Goal: Task Accomplishment & Management: Manage account settings

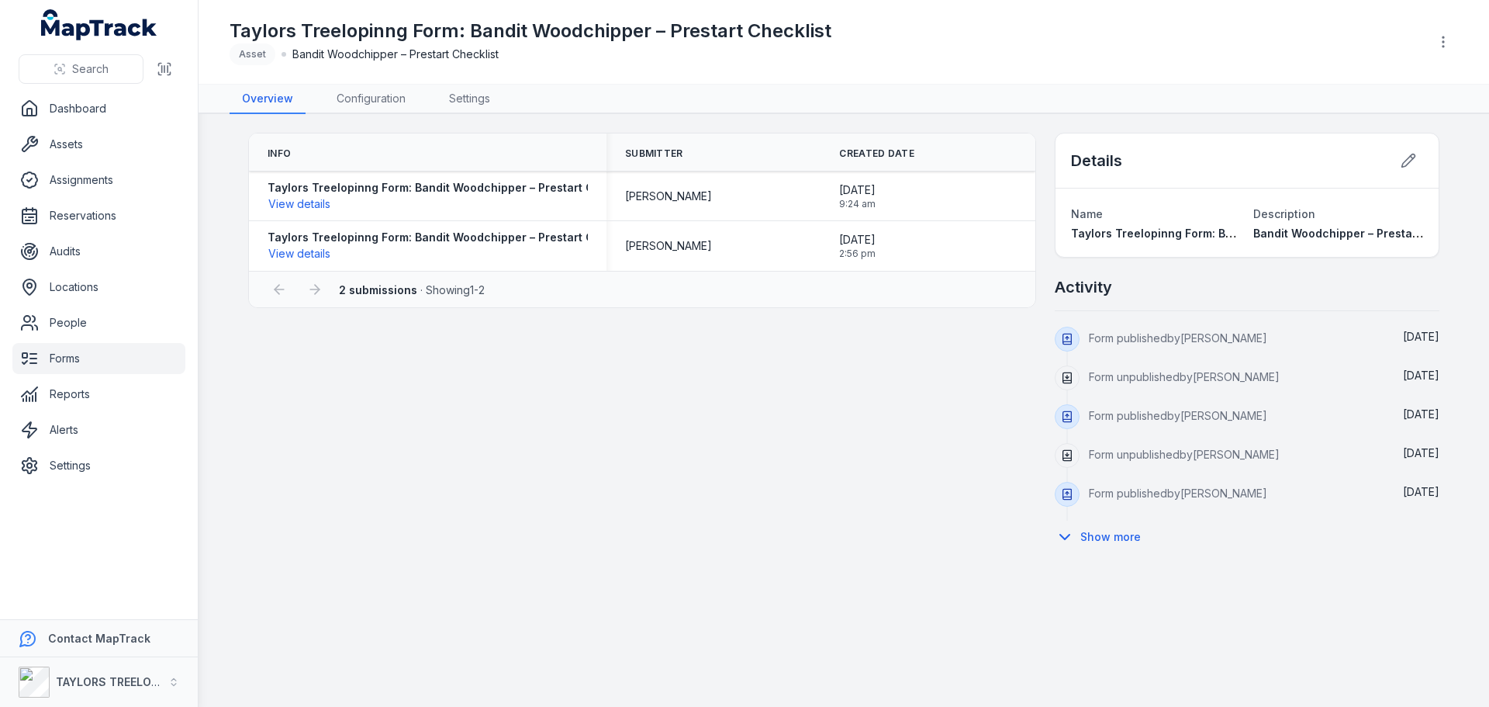
click at [67, 363] on link "Forms" at bounding box center [98, 358] width 173 height 31
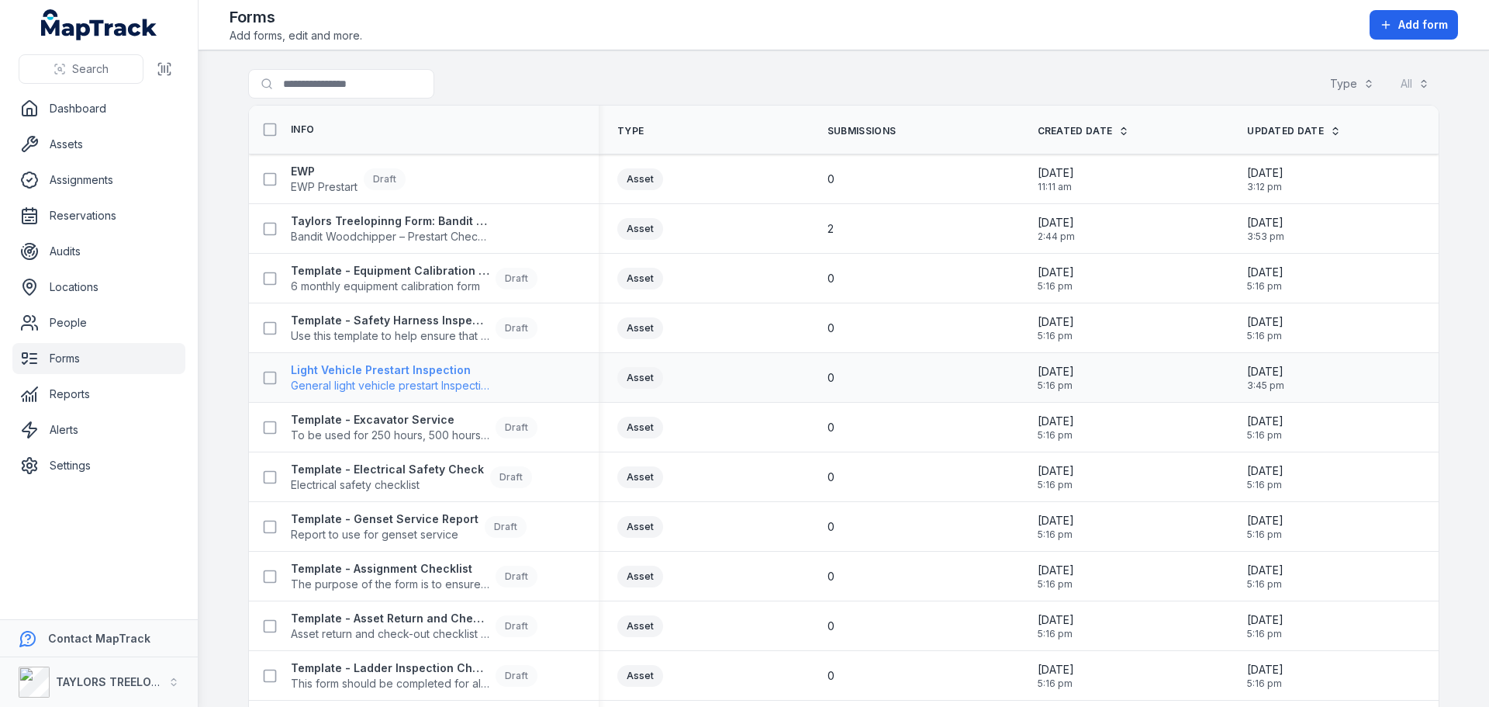
click at [367, 369] on strong "Light Vehicle Prestart Inspection" at bounding box center [390, 370] width 199 height 16
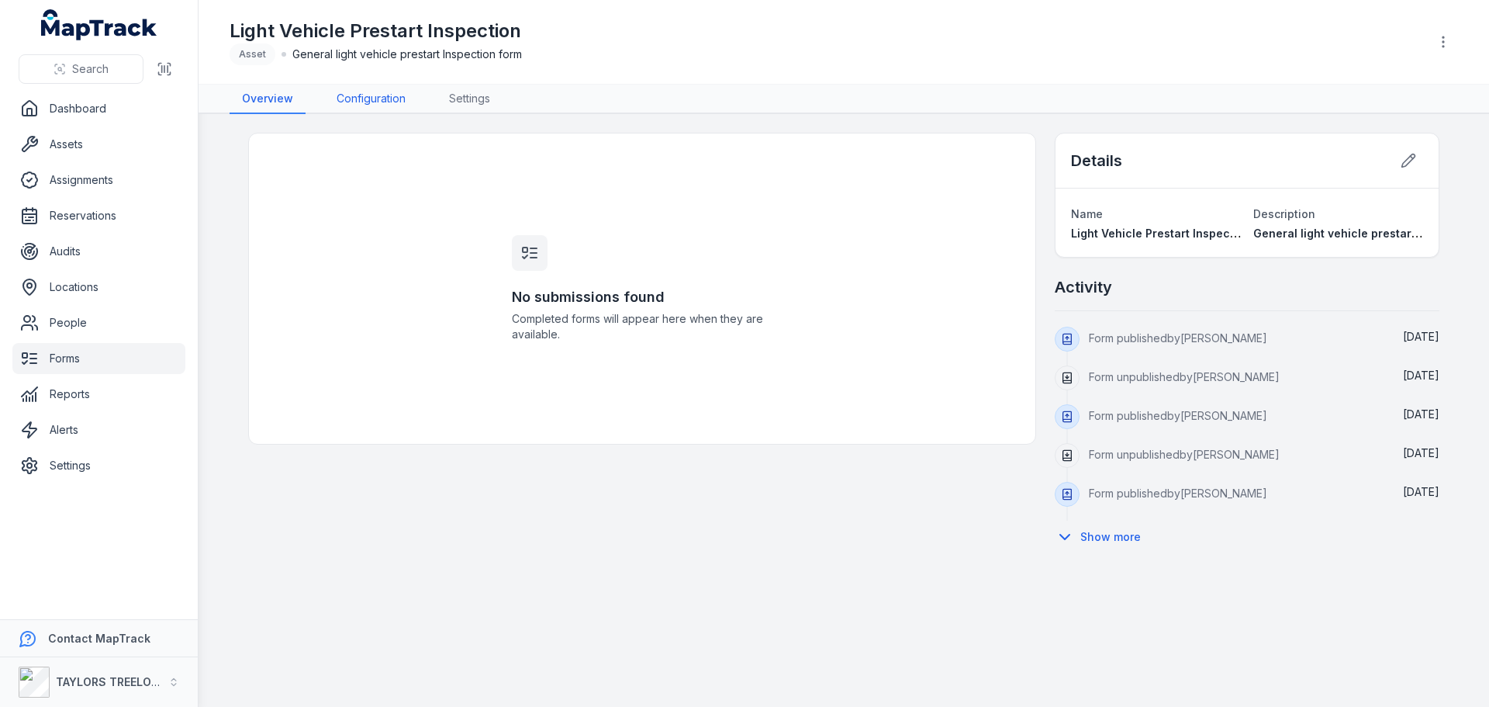
click at [384, 97] on link "Configuration" at bounding box center [371, 99] width 94 height 29
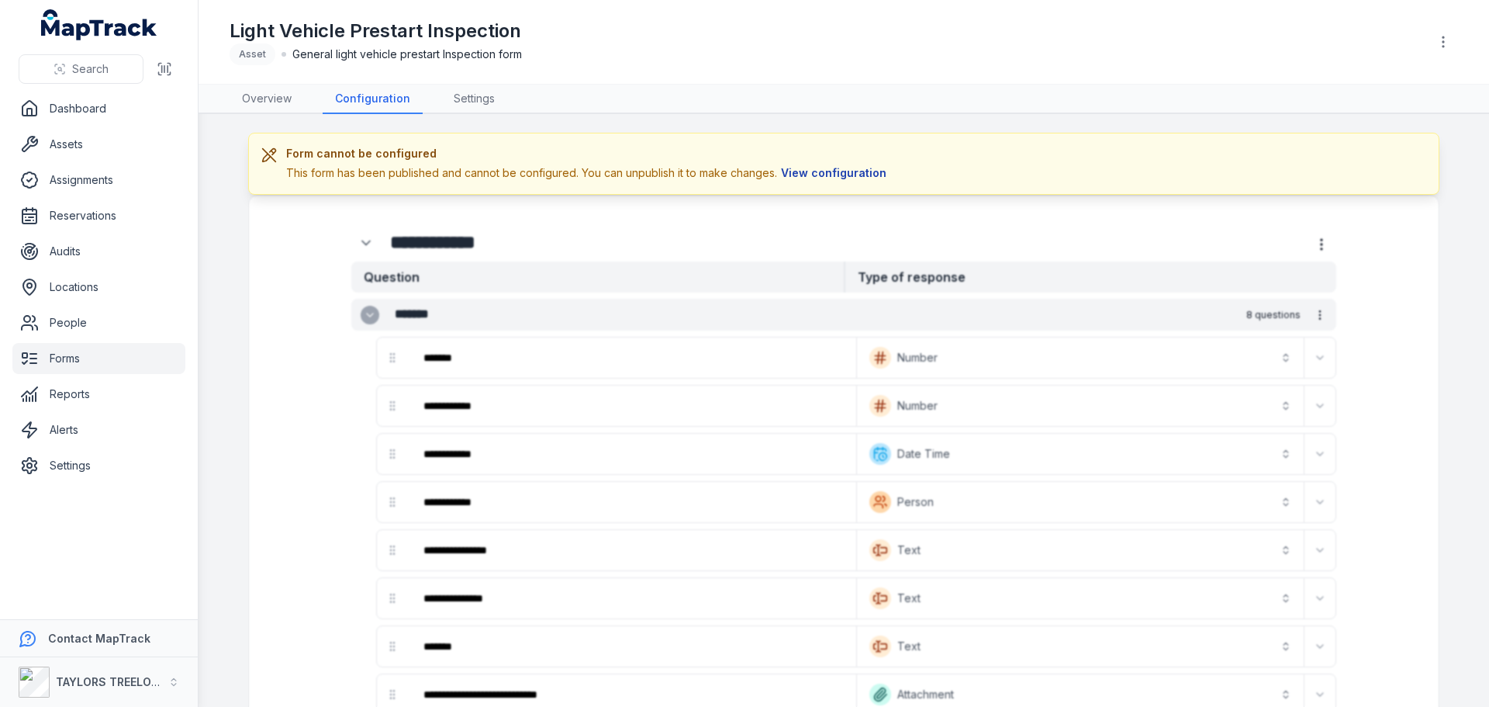
click at [800, 175] on button "View configuration" at bounding box center [833, 172] width 113 height 17
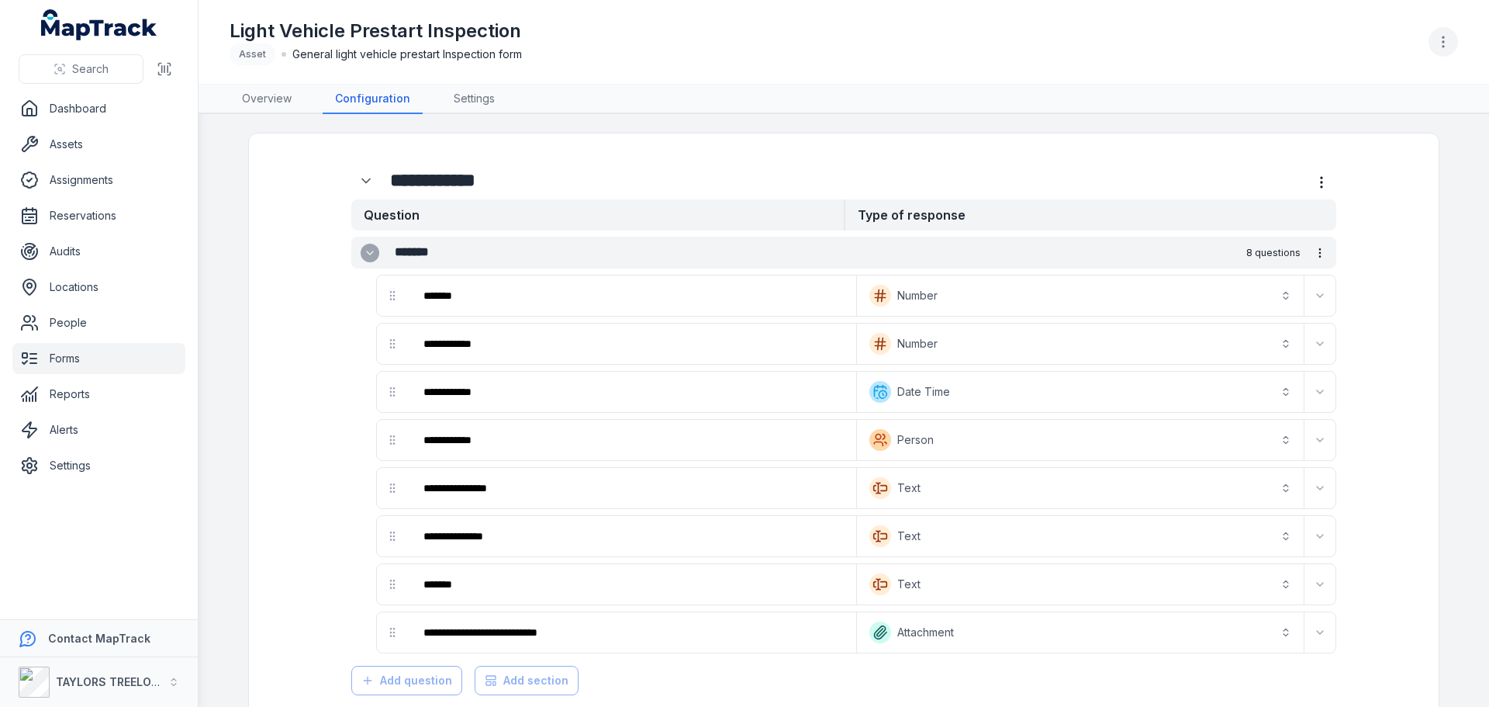
click at [1446, 47] on icon "button" at bounding box center [1444, 42] width 16 height 16
click at [1337, 38] on div "Light Vehicle Prestart Inspection Asset General light vehicle prestart Inspecti…" at bounding box center [844, 41] width 1229 height 71
click at [54, 354] on link "Forms" at bounding box center [98, 358] width 173 height 31
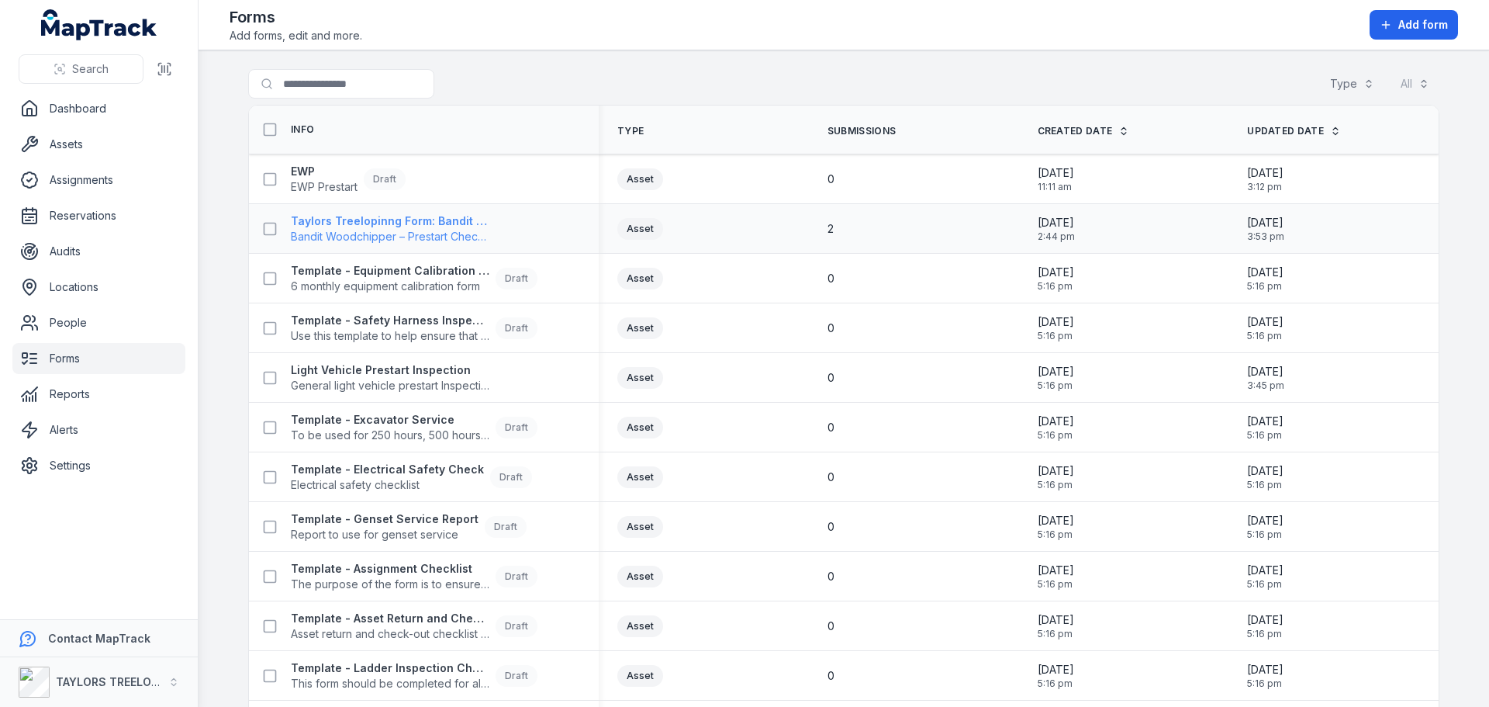
click at [372, 227] on strong "Taylors Treelopinng Form: Bandit Woodchipper – Prestart Checklist" at bounding box center [390, 221] width 199 height 16
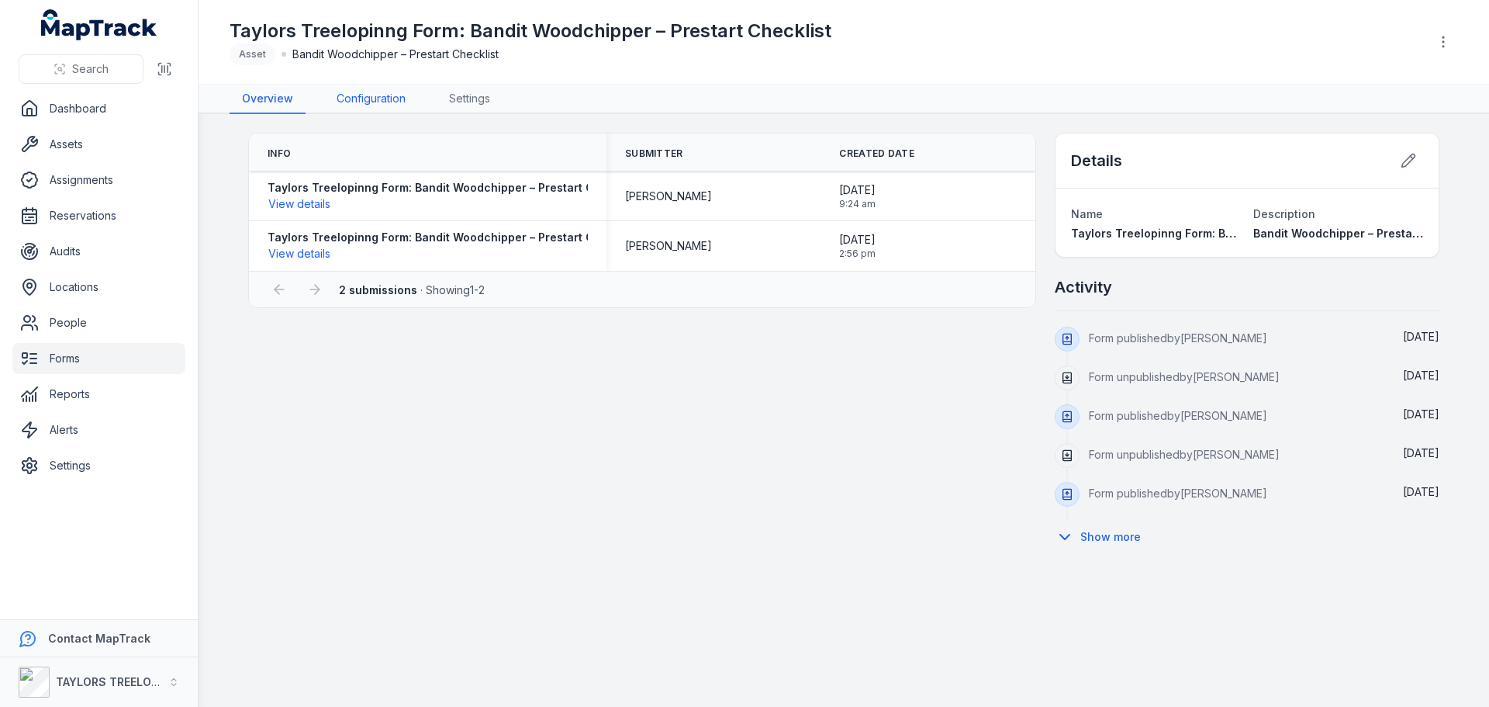
click at [377, 99] on link "Configuration" at bounding box center [371, 99] width 94 height 29
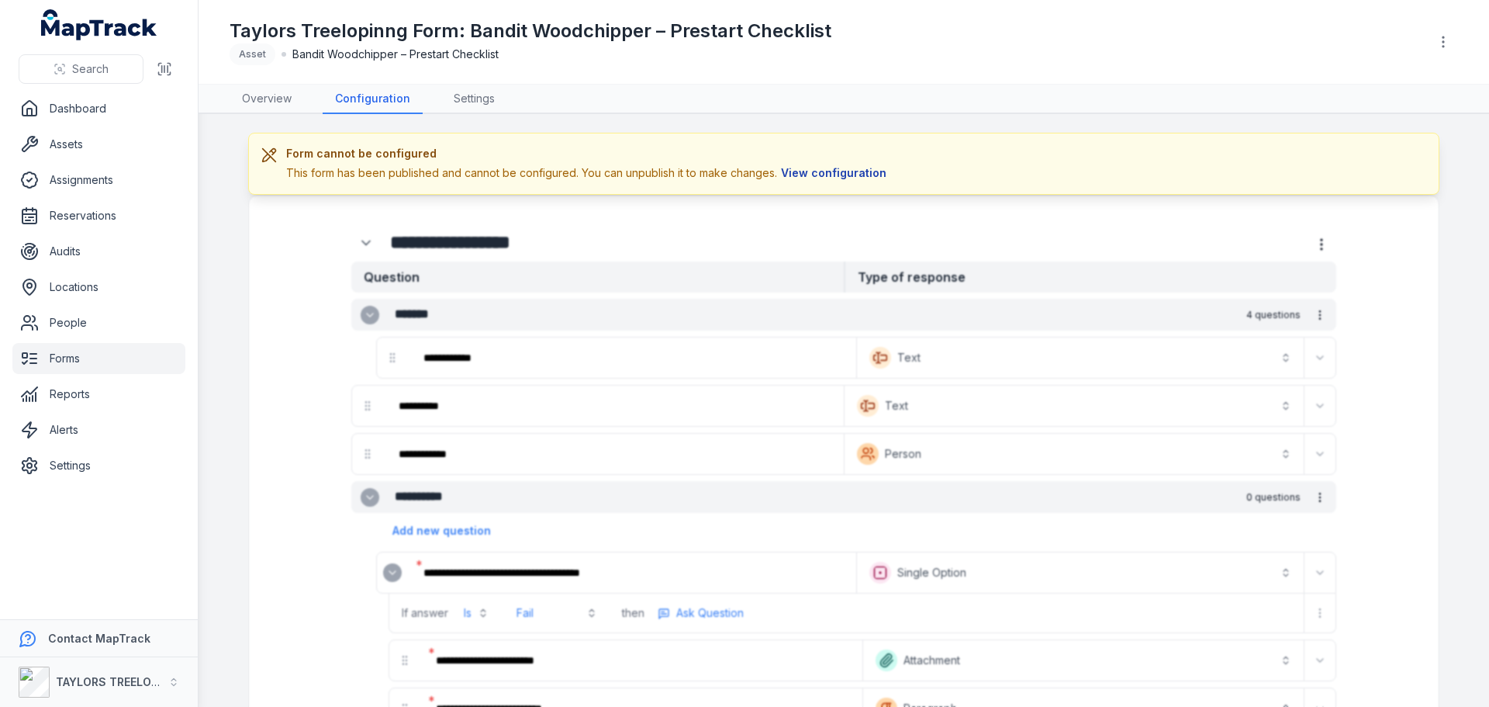
click at [818, 174] on button "View configuration" at bounding box center [833, 172] width 113 height 17
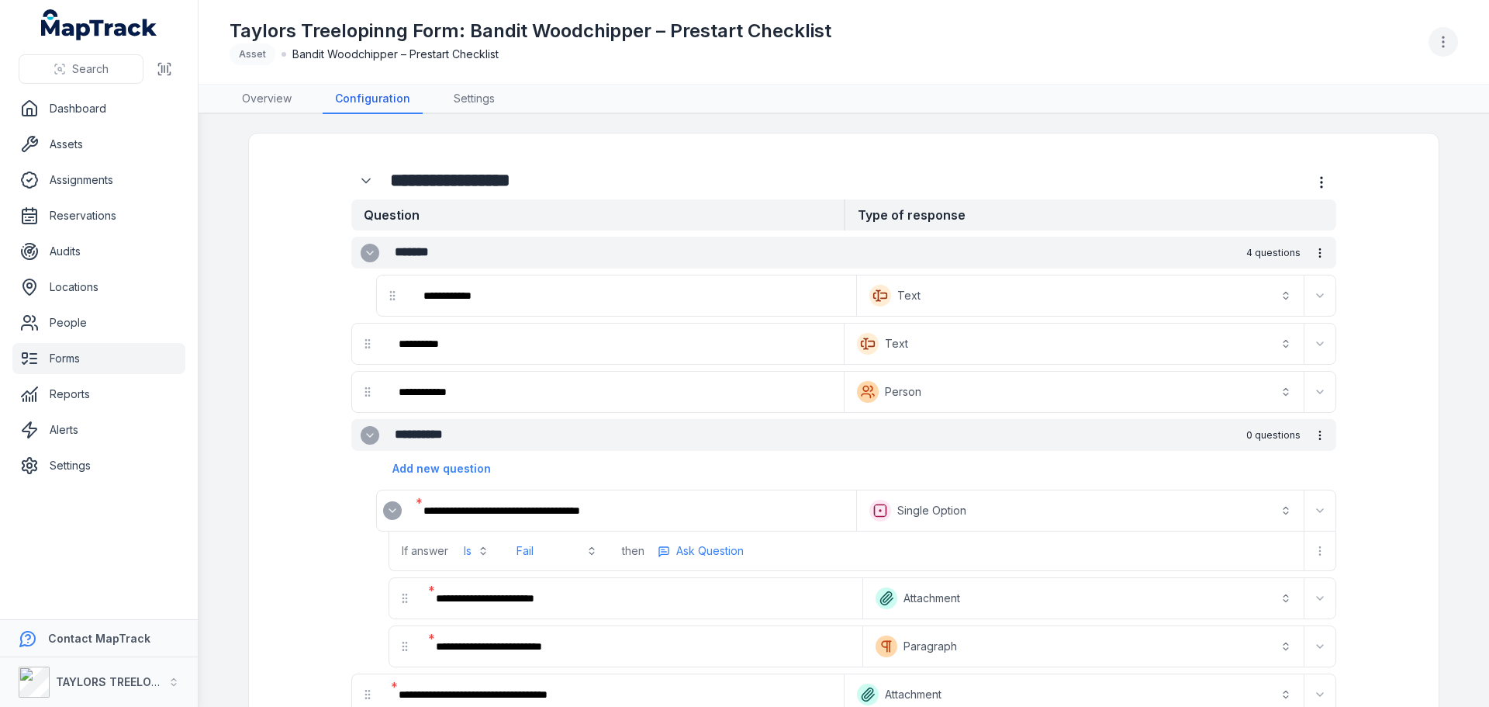
click at [1443, 45] on icon "button" at bounding box center [1444, 42] width 16 height 16
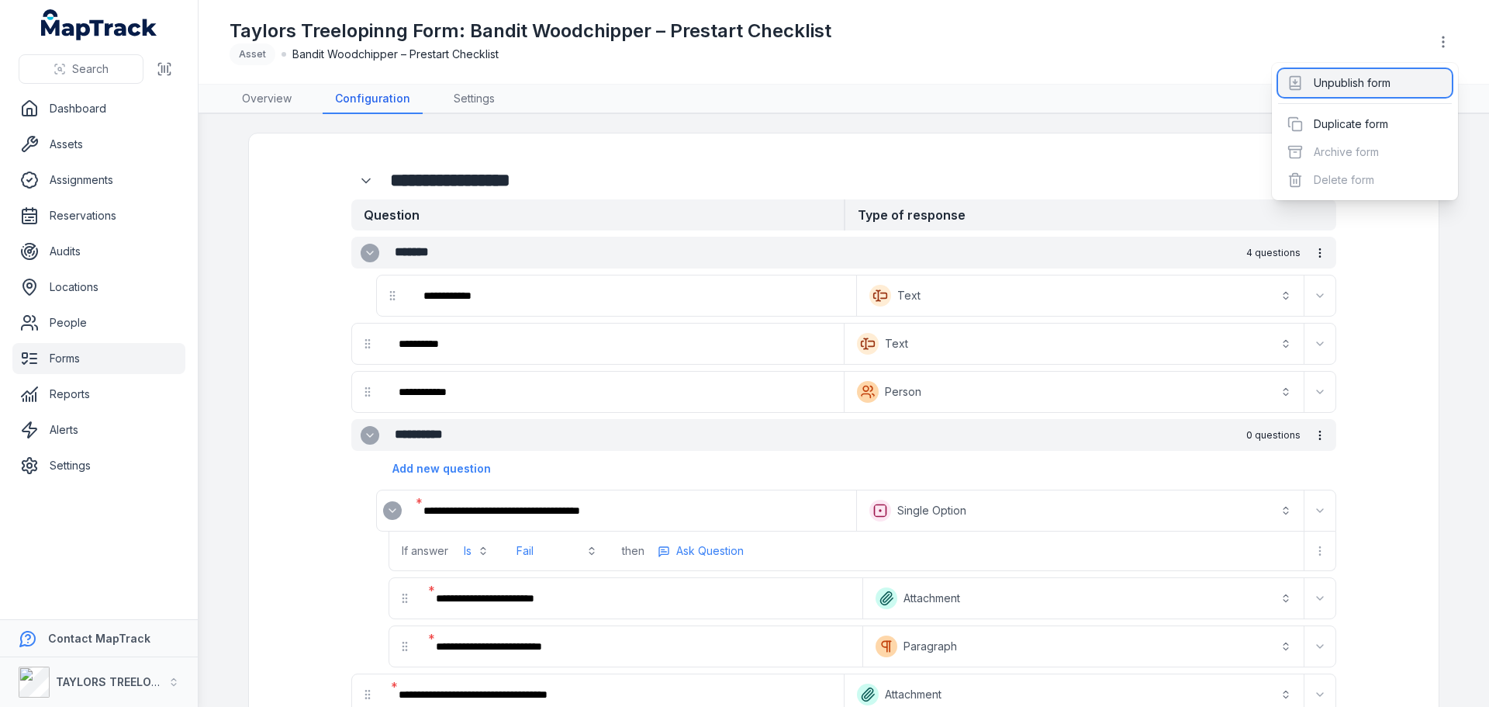
click at [1369, 76] on div "Unpublish form" at bounding box center [1365, 83] width 174 height 28
